Goal: Information Seeking & Learning: Find specific fact

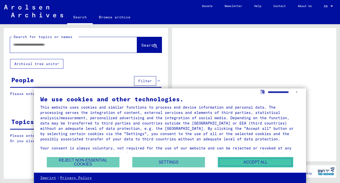
click at [238, 159] on button "Accept all" at bounding box center [255, 162] width 75 height 10
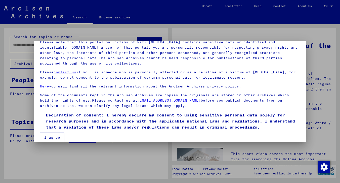
scroll to position [43, 0]
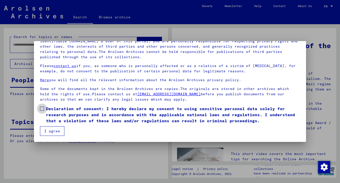
click at [43, 109] on span at bounding box center [42, 108] width 4 height 4
click at [52, 129] on button "I agree" at bounding box center [52, 131] width 24 height 10
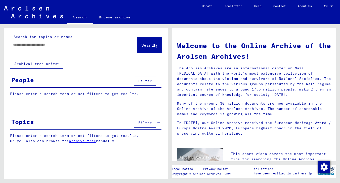
click at [141, 80] on span "Filter" at bounding box center [145, 80] width 14 height 5
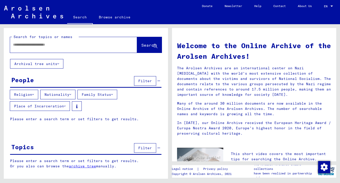
click at [21, 97] on button "Religion" at bounding box center [24, 95] width 28 height 10
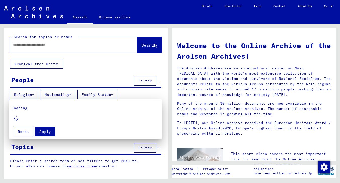
click at [21, 97] on div at bounding box center [170, 91] width 340 height 183
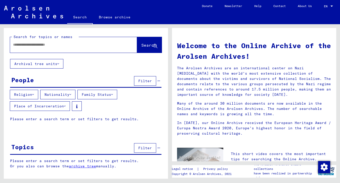
click at [35, 46] on input "text" at bounding box center [67, 44] width 109 height 5
type input "**********"
click at [144, 43] on span "Search" at bounding box center [148, 45] width 15 height 5
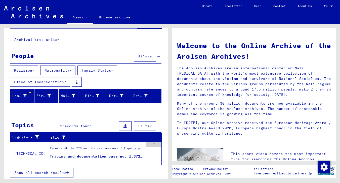
scroll to position [25, 0]
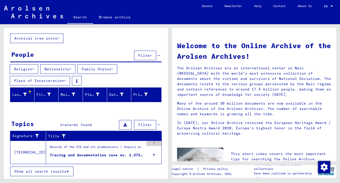
click at [40, 170] on span "Show all search results" at bounding box center [40, 171] width 52 height 5
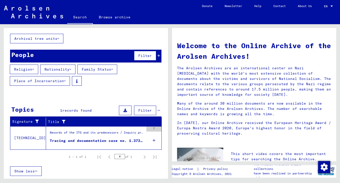
scroll to position [25, 0]
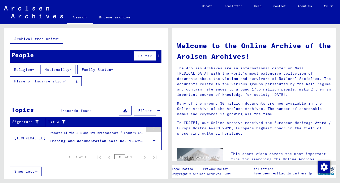
click at [57, 132] on div "Records of the ITS and its predecessors / Inquiry processing / ITS case files a…" at bounding box center [97, 133] width 94 height 7
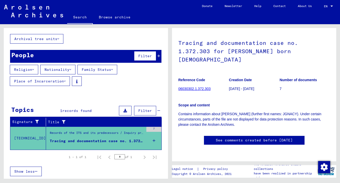
scroll to position [22, 0]
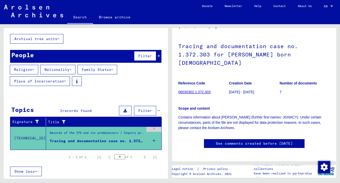
click at [194, 91] on link "06030302.1.372.303" at bounding box center [194, 92] width 32 height 4
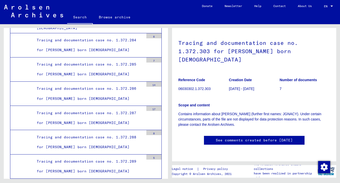
scroll to position [14, 0]
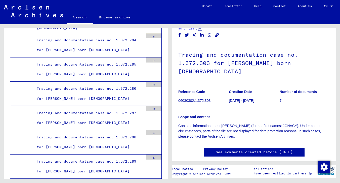
click at [236, 150] on link "See comments created before [DATE]" at bounding box center [254, 151] width 77 height 5
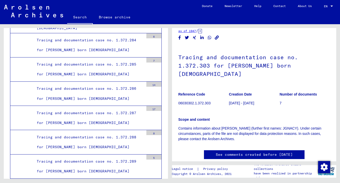
scroll to position [0, 0]
